Goal: Task Accomplishment & Management: Manage account settings

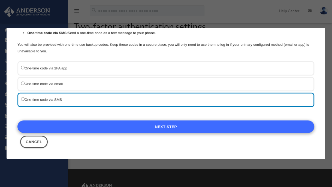
scroll to position [27, 0]
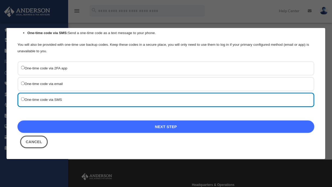
click at [154, 124] on link "Next Step" at bounding box center [165, 127] width 296 height 13
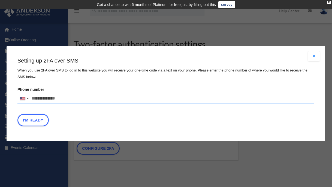
click at [60, 99] on input "Phone number United States +1 United Kingdom +44 Afghanistan (‫افغانستان‬‎) +93…" at bounding box center [165, 98] width 296 height 11
type input "**********"
click at [35, 120] on button "I'm Ready" at bounding box center [32, 120] width 31 height 13
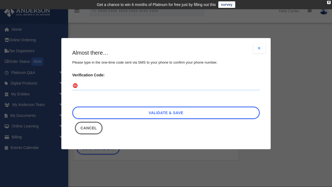
drag, startPoint x: 94, startPoint y: 86, endPoint x: 104, endPoint y: 85, distance: 10.7
click at [94, 86] on input "Verification Code:" at bounding box center [165, 86] width 187 height 9
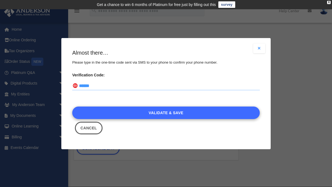
type input "******"
click at [158, 115] on link "Validate & Save" at bounding box center [165, 112] width 187 height 13
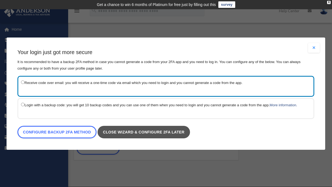
drag, startPoint x: 136, startPoint y: 131, endPoint x: 161, endPoint y: 135, distance: 26.1
click at [136, 131] on link "Close wizard & configure 2FA later" at bounding box center [143, 132] width 92 height 13
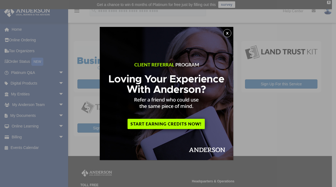
click at [229, 32] on button "x" at bounding box center [227, 33] width 8 height 8
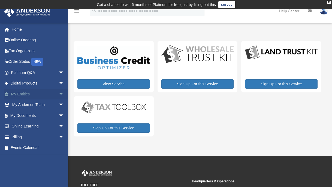
click at [25, 94] on link "My Entities arrow_drop_down" at bounding box center [38, 94] width 68 height 11
click at [39, 95] on link "My Entities arrow_drop_down" at bounding box center [38, 94] width 68 height 11
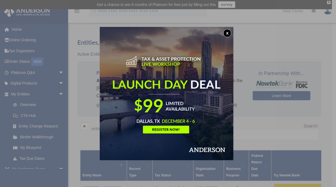
click at [229, 32] on button "x" at bounding box center [227, 33] width 8 height 8
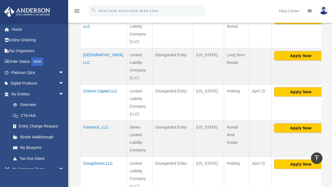
scroll to position [191, 0]
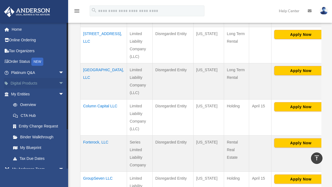
click at [59, 82] on span "arrow_drop_down" at bounding box center [64, 83] width 11 height 11
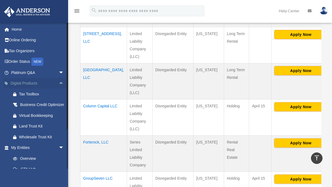
click at [59, 84] on span "arrow_drop_up" at bounding box center [64, 83] width 11 height 11
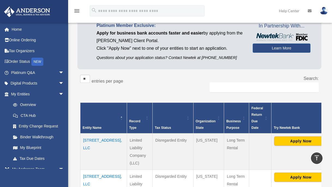
scroll to position [0, 0]
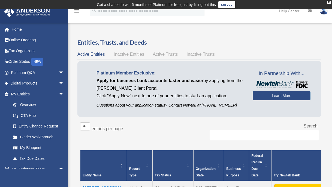
click at [128, 54] on span "Inactive Entities" at bounding box center [129, 54] width 30 height 5
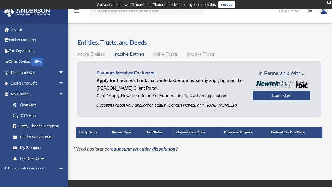
click at [161, 49] on div "Entities, Trusts, and Deeds Active Entities Inactive Entities Active Trusts Ina…" at bounding box center [199, 91] width 244 height 107
click at [162, 54] on span "Active Trusts" at bounding box center [165, 54] width 25 height 5
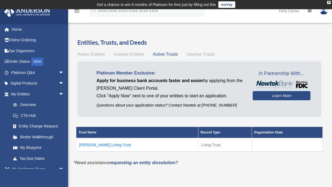
click at [101, 145] on td "Drozd Living Trust" at bounding box center [137, 145] width 122 height 14
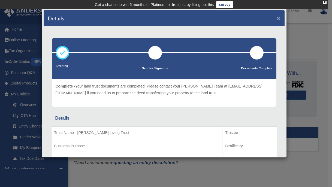
click at [277, 17] on button "×" at bounding box center [279, 18] width 4 height 6
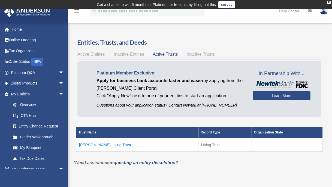
click at [196, 54] on span "Inactive Trusts" at bounding box center [200, 54] width 28 height 5
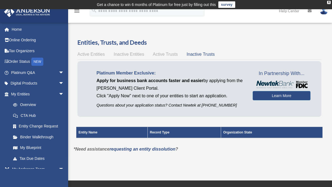
click at [166, 56] on span "Active Trusts" at bounding box center [165, 54] width 25 height 5
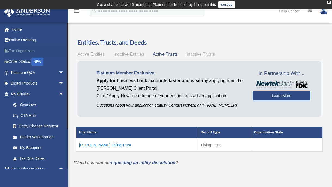
click at [26, 51] on link "Tax Organizers" at bounding box center [38, 50] width 68 height 11
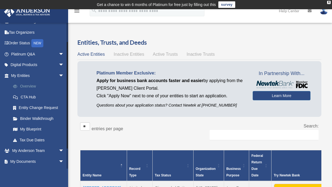
scroll to position [27, 0]
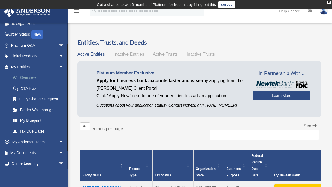
click at [33, 78] on link "Overview" at bounding box center [40, 77] width 65 height 11
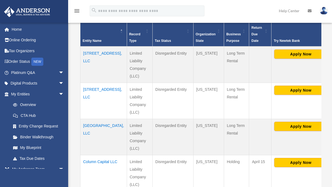
scroll to position [136, 0]
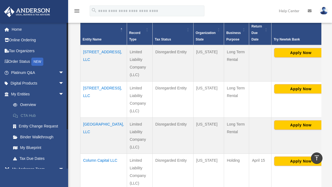
click at [30, 114] on link "CTA Hub" at bounding box center [40, 115] width 65 height 11
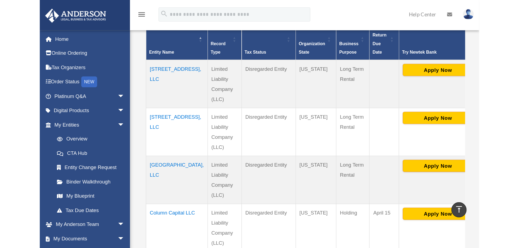
scroll to position [144, 0]
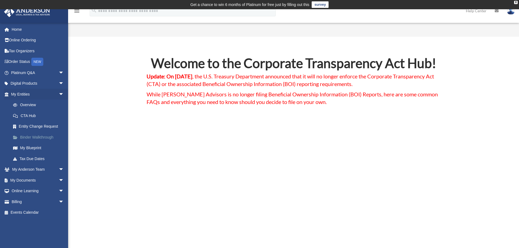
click at [37, 138] on link "Binder Walkthrough" at bounding box center [40, 137] width 65 height 11
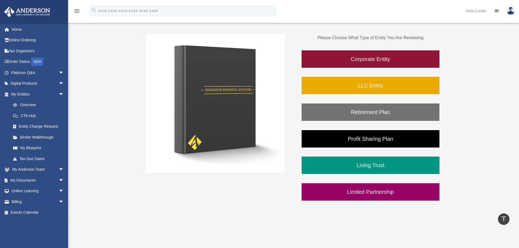
scroll to position [55, 0]
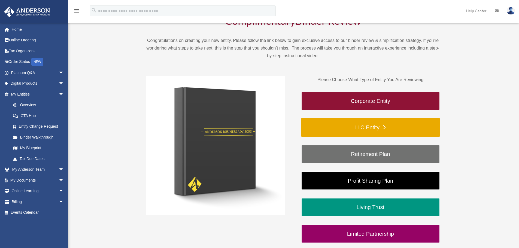
click at [371, 127] on link "LLC Entity" at bounding box center [370, 127] width 139 height 19
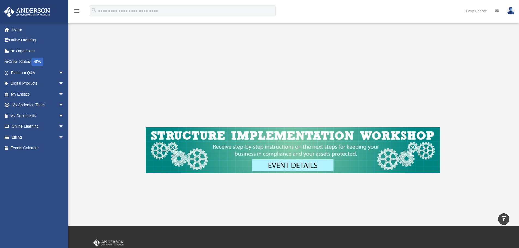
scroll to position [151, 0]
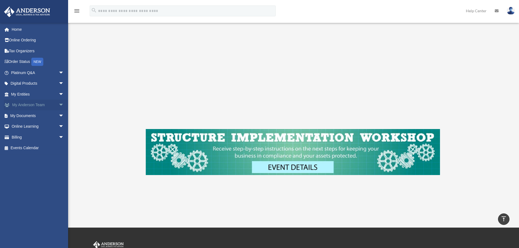
click at [32, 103] on link "My [PERSON_NAME] Team arrow_drop_down" at bounding box center [38, 105] width 68 height 11
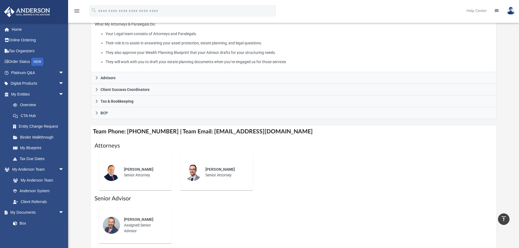
scroll to position [82, 0]
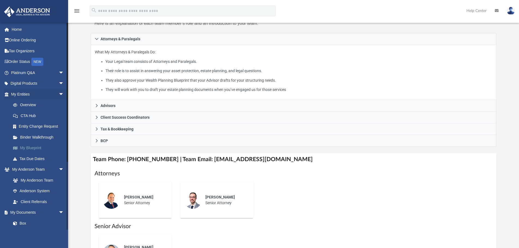
click at [36, 148] on link "My Blueprint" at bounding box center [40, 148] width 65 height 11
